Goal: Transaction & Acquisition: Download file/media

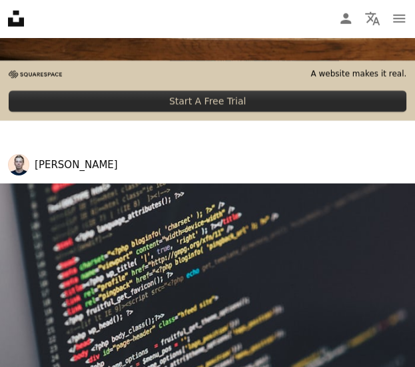
scroll to position [1184, 0]
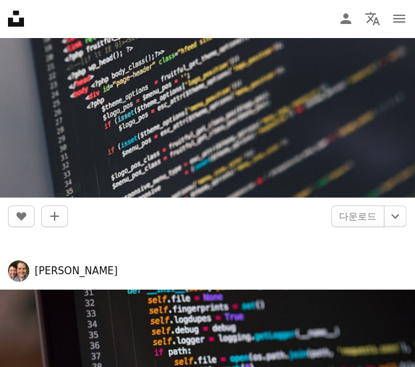
click at [221, 146] on img at bounding box center [207, 58] width 415 height 277
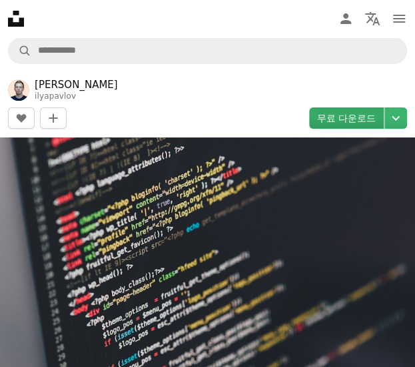
click at [355, 125] on link "무료 다운로드" at bounding box center [346, 117] width 75 height 21
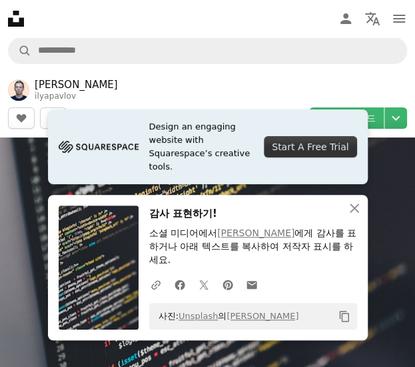
click at [341, 310] on icon "Copy content" at bounding box center [345, 316] width 12 height 12
click at [361, 215] on icon "An X shape" at bounding box center [355, 208] width 16 height 16
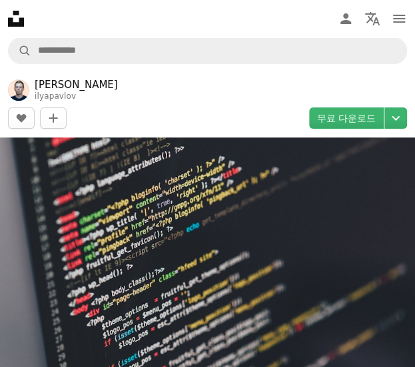
click at [356, 216] on img at bounding box center [207, 275] width 415 height 277
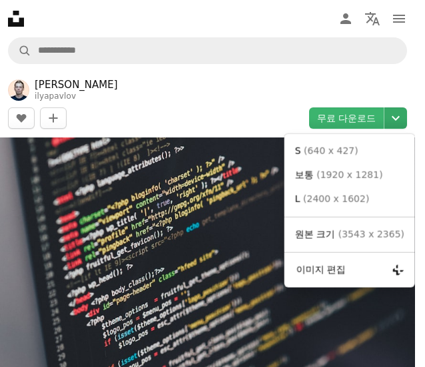
click at [396, 110] on icon "Chevron down" at bounding box center [395, 118] width 21 height 16
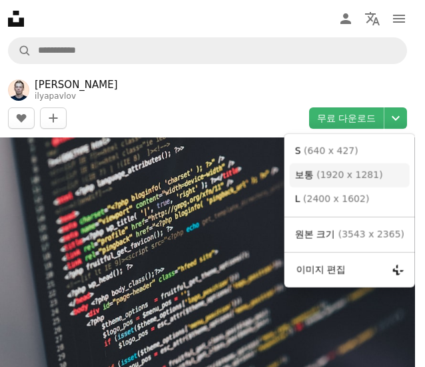
click at [365, 178] on span "( 1920 x 1281 )" at bounding box center [350, 174] width 66 height 11
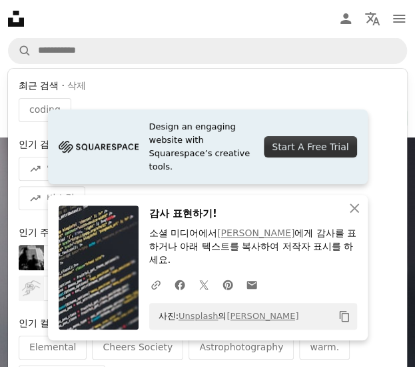
drag, startPoint x: 147, startPoint y: 41, endPoint x: 131, endPoint y: 22, distance: 24.6
